Goal: Information Seeking & Learning: Compare options

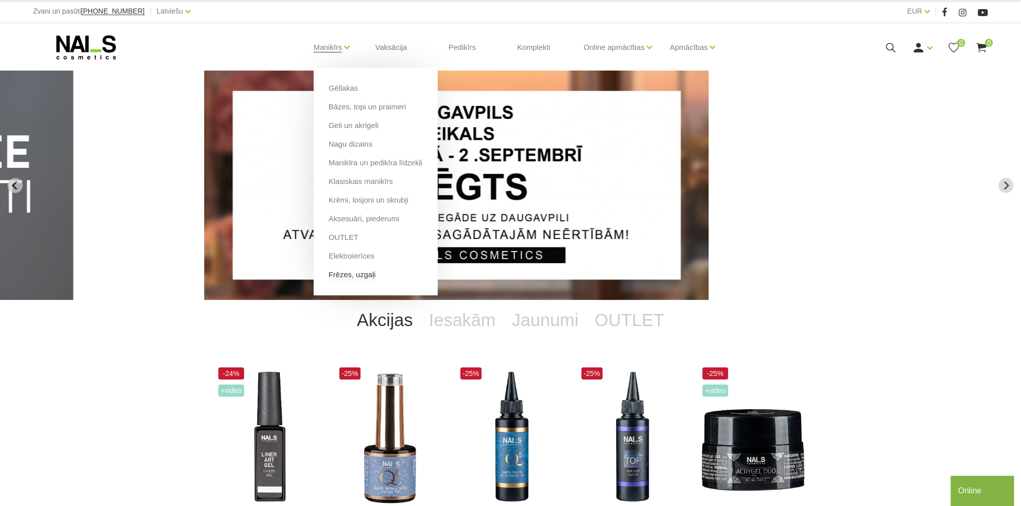
click at [361, 280] on ul "Gēllakas Bāzes, topi un praimeri Geli un akrigeli Nagu dizains Manikīra un pedi…" at bounding box center [375, 182] width 124 height 228
click at [361, 280] on link "Frēzes, uzgaļi" at bounding box center [352, 274] width 47 height 11
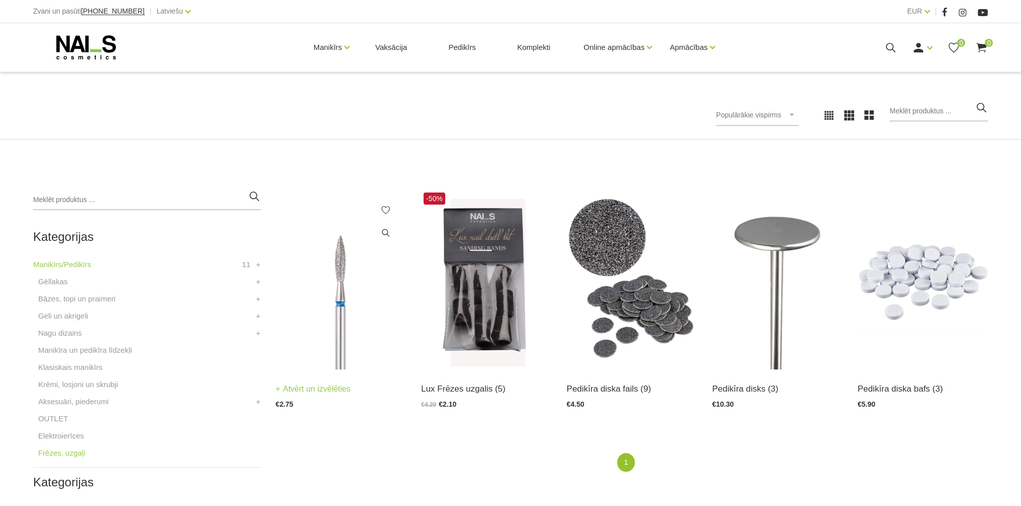
scroll to position [202, 0]
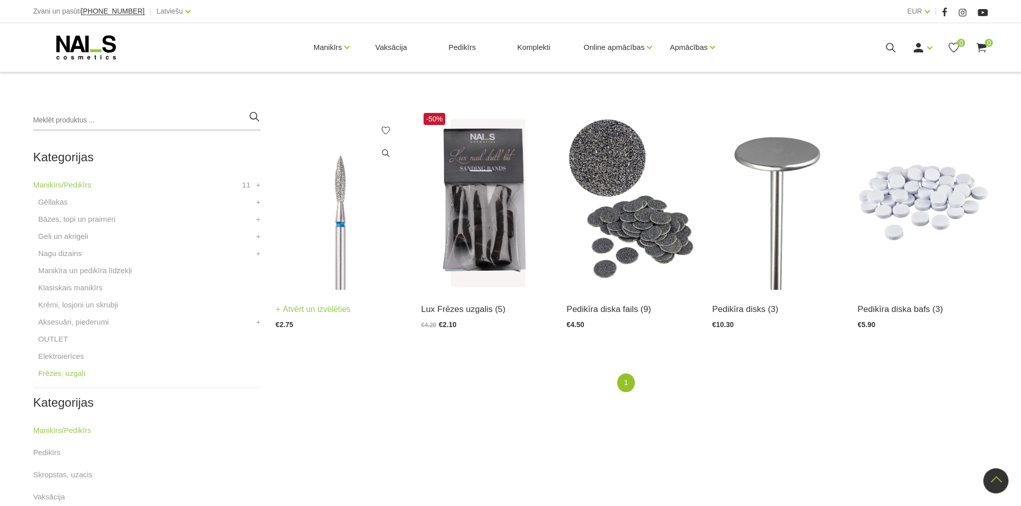
click at [346, 245] on img at bounding box center [341, 199] width 131 height 179
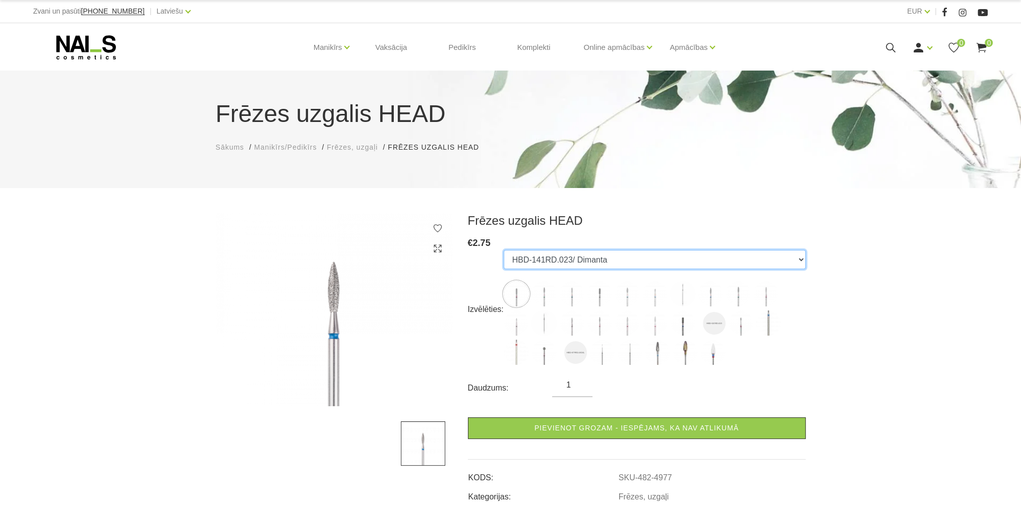
click at [611, 261] on select "HBD-141RD.023/ Dimanta HBD-243BL.021XL/ Dimanta HBD-243BL.014X/ Dimanta HBD-141…" at bounding box center [654, 259] width 302 height 19
click at [503, 250] on select "HBD-141RD.023/ Dimanta HBD-243BL.021XL/ Dimanta HBD-243BL.014X/ Dimanta HBD-141…" at bounding box center [654, 259] width 302 height 19
click at [651, 264] on select "HBD-141RD.023/ Dimanta HBD-243BL.021XL/ Dimanta HBD-243BL.014X/ Dimanta HBD-141…" at bounding box center [654, 259] width 302 height 19
click at [503, 250] on select "HBD-141RD.023/ Dimanta HBD-243BL.021XL/ Dimanta HBD-243BL.014X/ Dimanta HBD-141…" at bounding box center [654, 259] width 302 height 19
click at [642, 256] on select "HBD-141RD.023/ Dimanta HBD-243BL.021XL/ Dimanta HBD-243BL.014X/ Dimanta HBD-141…" at bounding box center [654, 259] width 302 height 19
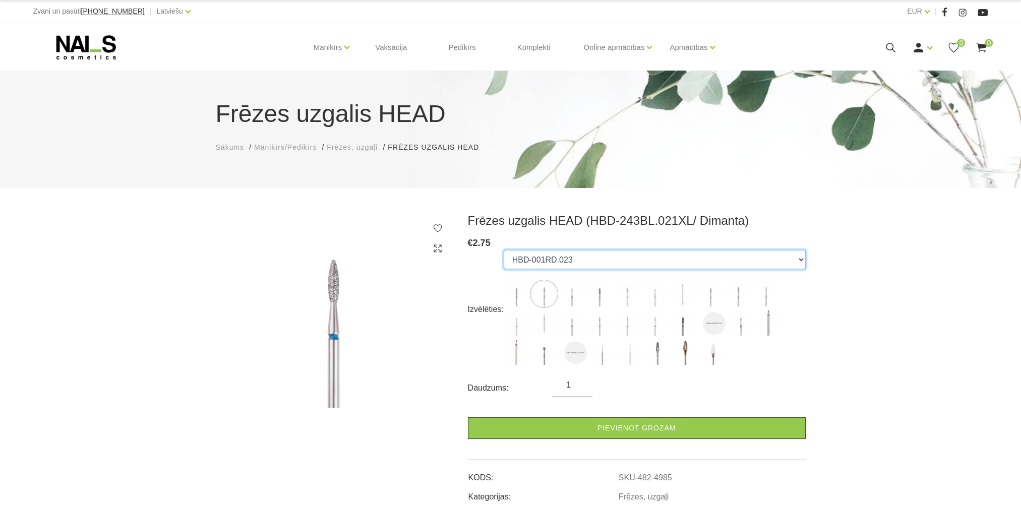
click at [503, 250] on select "HBD-141RD.023/ Dimanta HBD-243BL.021XL/ Dimanta HBD-243BL.014X/ Dimanta HBD-141…" at bounding box center [654, 259] width 302 height 19
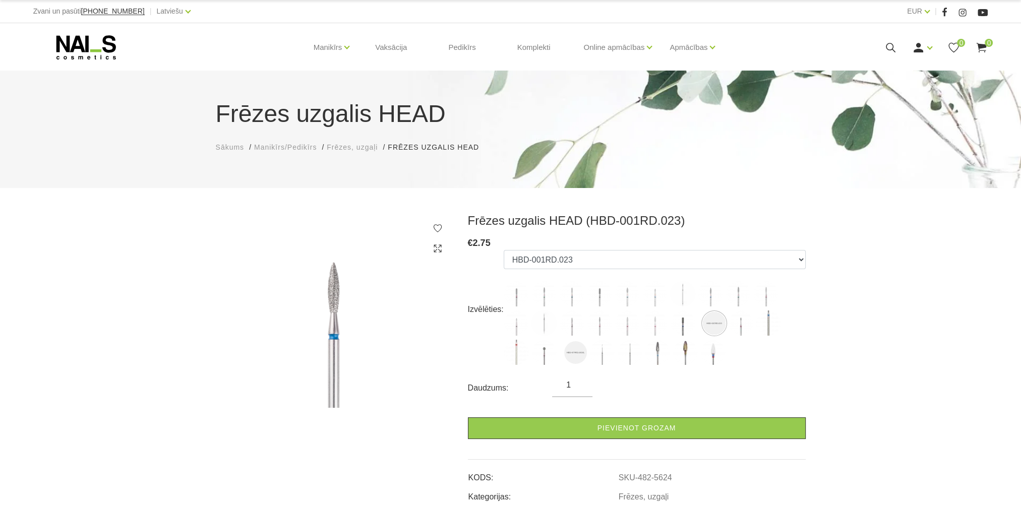
click at [604, 269] on ul "HBD-141RD.023/ Dimanta HBD-243BL.021XL/ Dimanta HBD-243BL.014X/ Dimanta HBD-141…" at bounding box center [654, 309] width 302 height 119
click at [605, 253] on select "HBD-141RD.023/ Dimanta HBD-243BL.021XL/ Dimanta HBD-243BL.014X/ Dimanta HBD-141…" at bounding box center [654, 259] width 302 height 19
click at [503, 250] on select "HBD-141RD.023/ Dimanta HBD-243BL.021XL/ Dimanta HBD-243BL.014X/ Dimanta HBD-141…" at bounding box center [654, 259] width 302 height 19
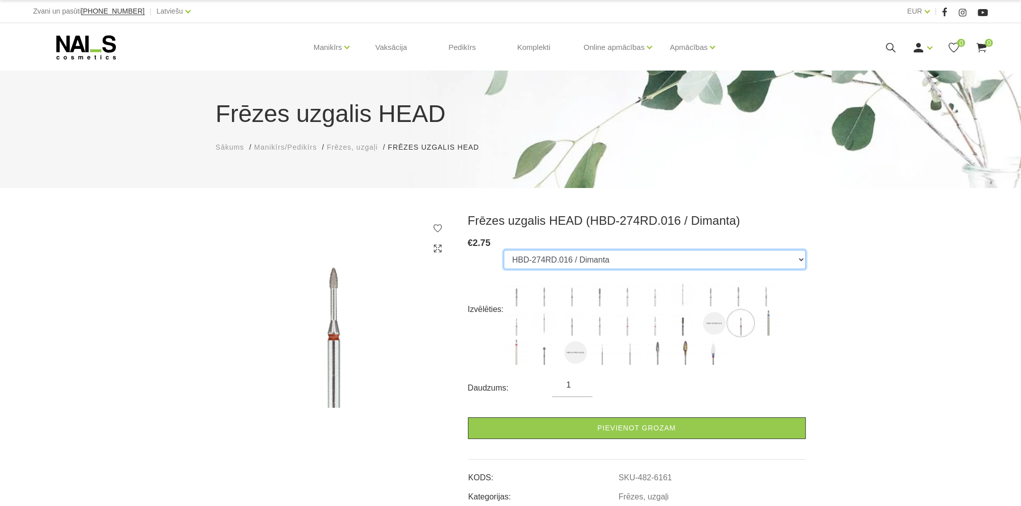
click at [595, 260] on select "HBD-141RD.023/ Dimanta HBD-243BL.021XL/ Dimanta HBD-243BL.014X/ Dimanta HBD-141…" at bounding box center [654, 259] width 302 height 19
click at [503, 250] on select "HBD-141RD.023/ Dimanta HBD-243BL.021XL/ Dimanta HBD-243BL.014X/ Dimanta HBD-141…" at bounding box center [654, 259] width 302 height 19
click at [601, 261] on select "HBD-141RD.023/ Dimanta HBD-243BL.021XL/ Dimanta HBD-243BL.014X/ Dimanta HBD-141…" at bounding box center [654, 259] width 302 height 19
click at [503, 250] on select "HBD-141RD.023/ Dimanta HBD-243BL.021XL/ Dimanta HBD-243BL.014X/ Dimanta HBD-141…" at bounding box center [654, 259] width 302 height 19
click at [616, 260] on select "HBD-141RD.023/ Dimanta HBD-243BL.021XL/ Dimanta HBD-243BL.014X/ Dimanta HBD-141…" at bounding box center [654, 259] width 302 height 19
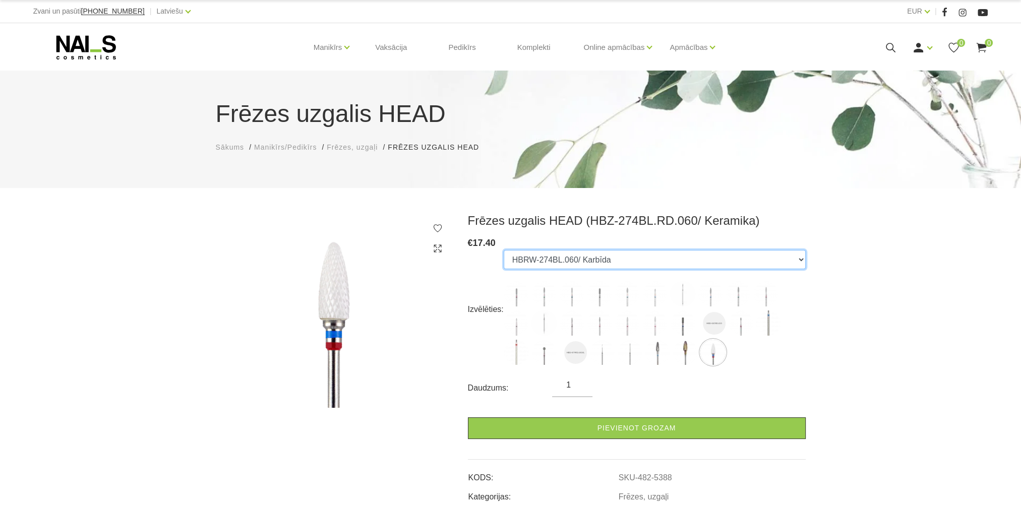
click at [503, 250] on select "HBD-141RD.023/ Dimanta HBD-243BL.021XL/ Dimanta HBD-243BL.014X/ Dimanta HBD-141…" at bounding box center [654, 259] width 302 height 19
drag, startPoint x: 605, startPoint y: 264, endPoint x: 605, endPoint y: 258, distance: 6.0
click at [605, 264] on select "HBD-141RD.023/ Dimanta HBD-243BL.021XL/ Dimanta HBD-243BL.014X/ Dimanta HBD-141…" at bounding box center [654, 259] width 302 height 19
click at [503, 250] on select "HBD-141RD.023/ Dimanta HBD-243BL.021XL/ Dimanta HBD-243BL.014X/ Dimanta HBD-141…" at bounding box center [654, 259] width 302 height 19
click at [609, 258] on select "HBD-141RD.023/ Dimanta HBD-243BL.021XL/ Dimanta HBD-243BL.014X/ Dimanta HBD-141…" at bounding box center [654, 259] width 302 height 19
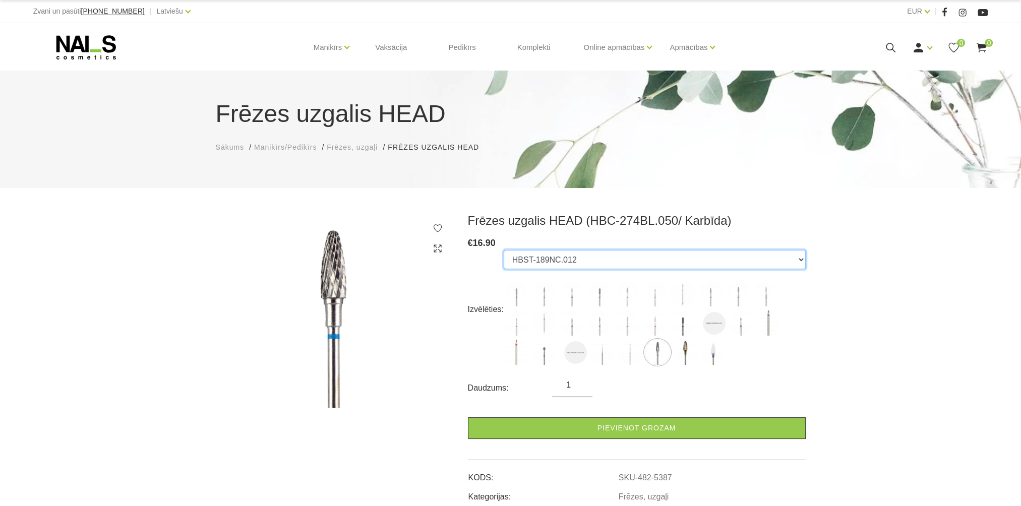
click at [503, 250] on select "HBD-141RD.023/ Dimanta HBD-243BL.021XL/ Dimanta HBD-243BL.014X/ Dimanta HBD-141…" at bounding box center [654, 259] width 302 height 19
click at [606, 258] on select "HBD-141RD.023/ Dimanta HBD-243BL.021XL/ Dimanta HBD-243BL.014X/ Dimanta HBD-141…" at bounding box center [654, 259] width 302 height 19
click at [503, 250] on select "HBD-141RD.023/ Dimanta HBD-243BL.021XL/ Dimanta HBD-243BL.014X/ Dimanta HBD-141…" at bounding box center [654, 259] width 302 height 19
click at [596, 260] on select "HBD-141RD.023/ Dimanta HBD-243BL.021XL/ Dimanta HBD-243BL.014X/ Dimanta HBD-141…" at bounding box center [654, 259] width 302 height 19
click at [503, 250] on select "HBD-141RD.023/ Dimanta HBD-243BL.021XL/ Dimanta HBD-243BL.014X/ Dimanta HBD-141…" at bounding box center [654, 259] width 302 height 19
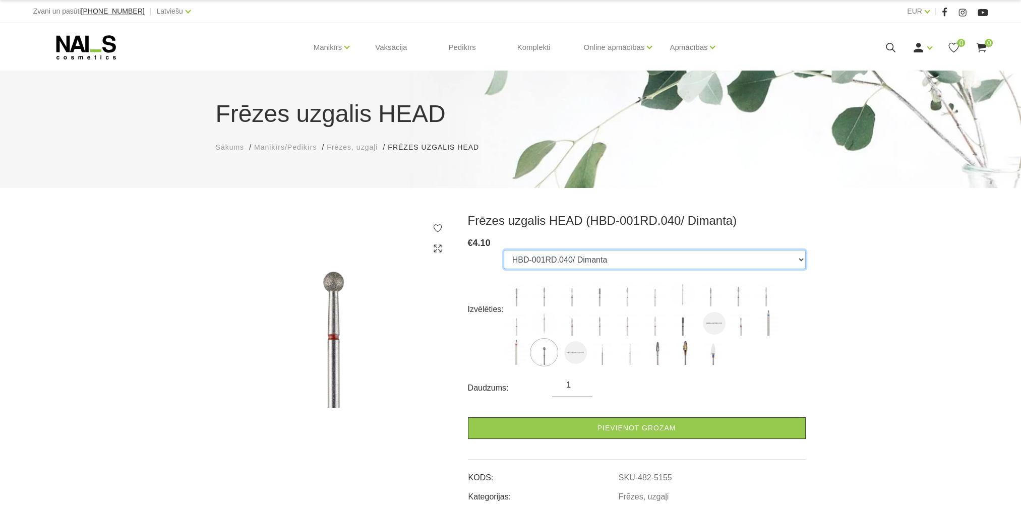
click at [591, 267] on select "HBD-141RD.023/ Dimanta HBD-243BL.021XL/ Dimanta HBD-243BL.014X/ Dimanta HBD-141…" at bounding box center [654, 259] width 302 height 19
click at [503, 250] on select "HBD-141RD.023/ Dimanta HBD-243BL.021XL/ Dimanta HBD-243BL.014X/ Dimanta HBD-141…" at bounding box center [654, 259] width 302 height 19
click at [593, 256] on select "HBD-141RD.023/ Dimanta HBD-243BL.021XL/ Dimanta HBD-243BL.014X/ Dimanta HBD-141…" at bounding box center [654, 259] width 302 height 19
click at [503, 250] on select "HBD-141RD.023/ Dimanta HBD-243BL.021XL/ Dimanta HBD-243BL.014X/ Dimanta HBD-141…" at bounding box center [654, 259] width 302 height 19
click at [603, 256] on select "HBD-141RD.023/ Dimanta HBD-243BL.021XL/ Dimanta HBD-243BL.014X/ Dimanta HBD-141…" at bounding box center [654, 259] width 302 height 19
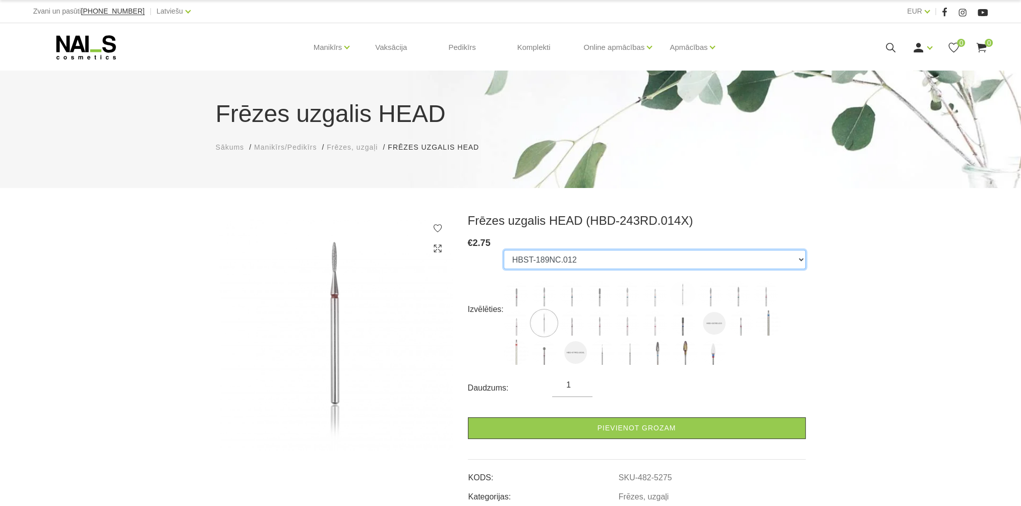
click at [503, 250] on select "HBD-141RD.023/ Dimanta HBD-243BL.021XL/ Dimanta HBD-243BL.014X/ Dimanta HBD-141…" at bounding box center [654, 259] width 302 height 19
click at [586, 264] on select "HBD-141RD.023/ Dimanta HBD-243BL.021XL/ Dimanta HBD-243BL.014X/ Dimanta HBD-141…" at bounding box center [654, 259] width 302 height 19
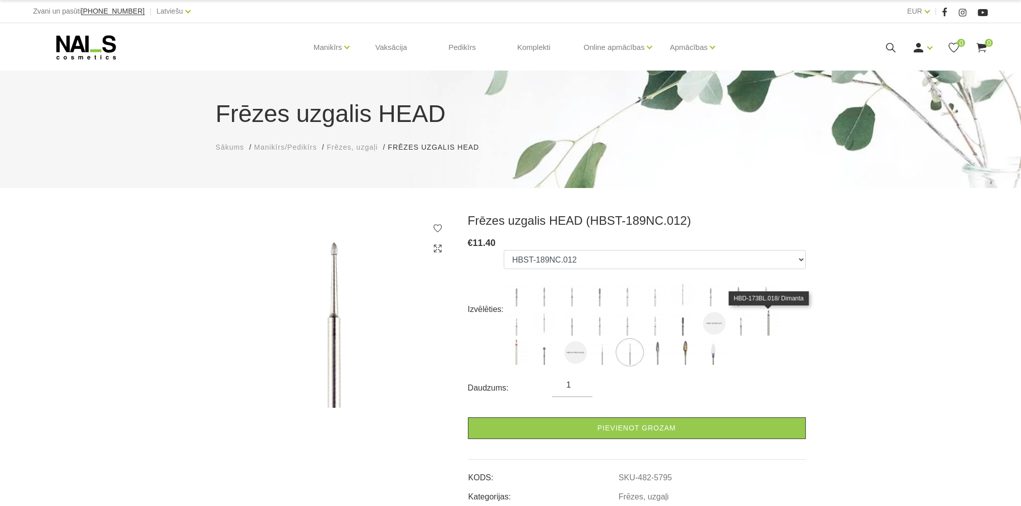
click at [768, 324] on img at bounding box center [767, 322] width 25 height 25
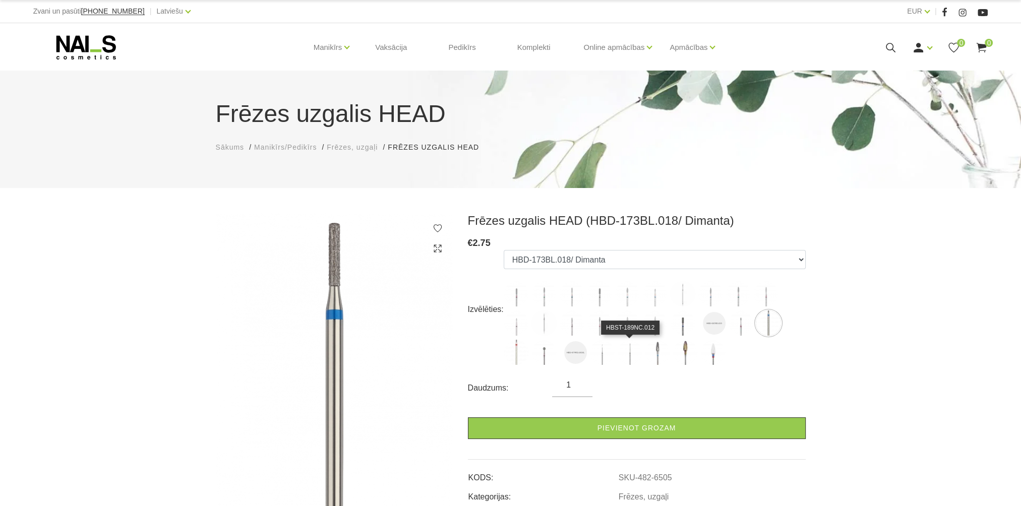
click at [626, 355] on img at bounding box center [629, 352] width 25 height 25
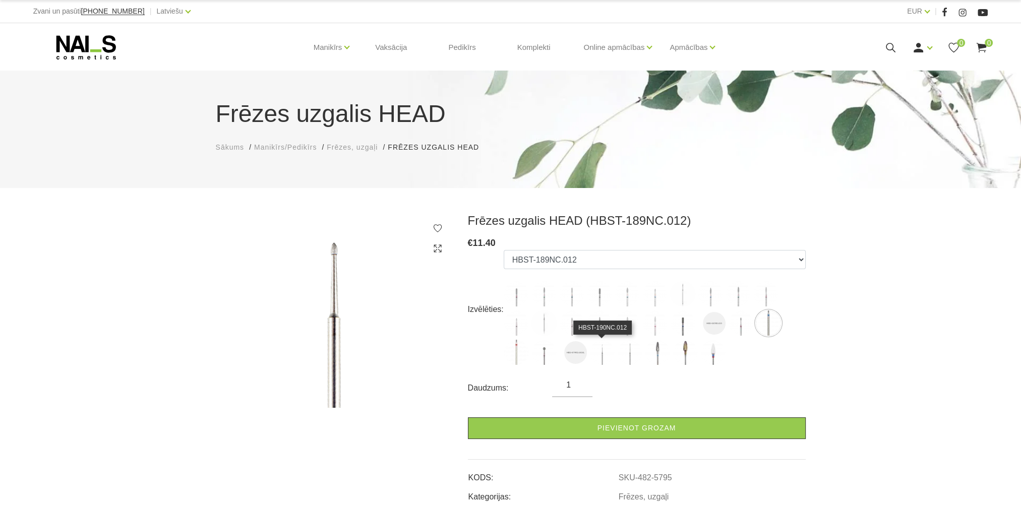
click at [599, 350] on img at bounding box center [601, 352] width 25 height 25
click at [515, 298] on img at bounding box center [515, 293] width 25 height 25
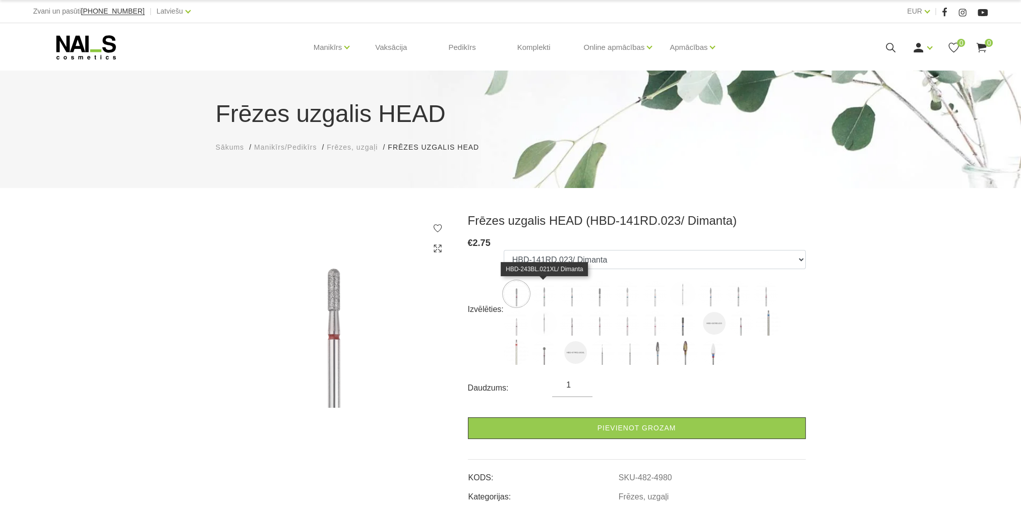
click at [543, 295] on img at bounding box center [543, 293] width 25 height 25
click at [577, 295] on img at bounding box center [571, 293] width 25 height 25
click at [594, 293] on img at bounding box center [599, 293] width 25 height 25
click at [625, 295] on img at bounding box center [626, 293] width 25 height 25
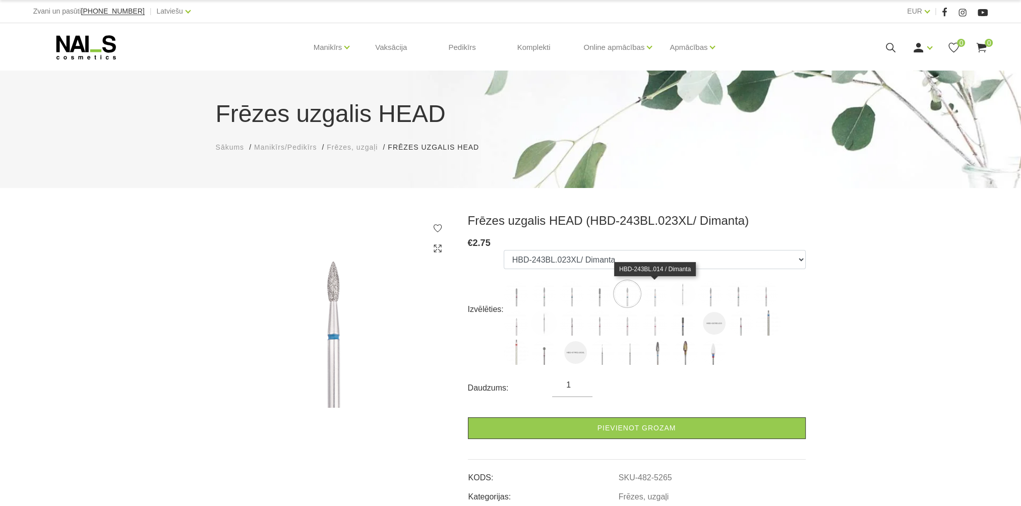
click at [652, 294] on img at bounding box center [654, 293] width 25 height 25
click at [684, 294] on img at bounding box center [682, 293] width 25 height 25
click at [706, 294] on img at bounding box center [709, 293] width 25 height 25
select select "5269"
click at [81, 36] on icon at bounding box center [86, 47] width 106 height 25
